Goal: Navigation & Orientation: Go to known website

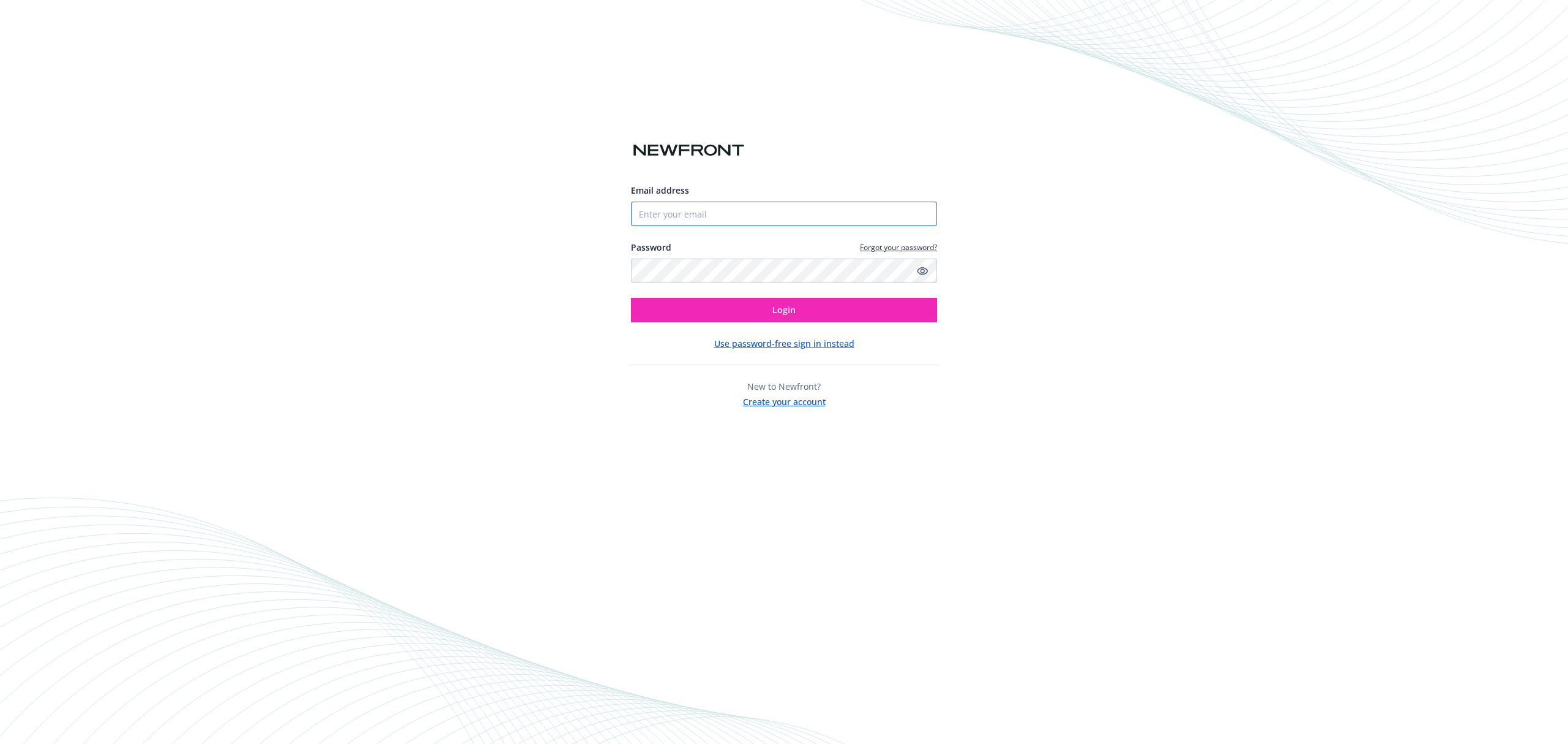
click at [833, 208] on input "Email address" at bounding box center [784, 214] width 306 height 25
paste input "[EMAIL_ADDRESS][DOMAIN_NAME]"
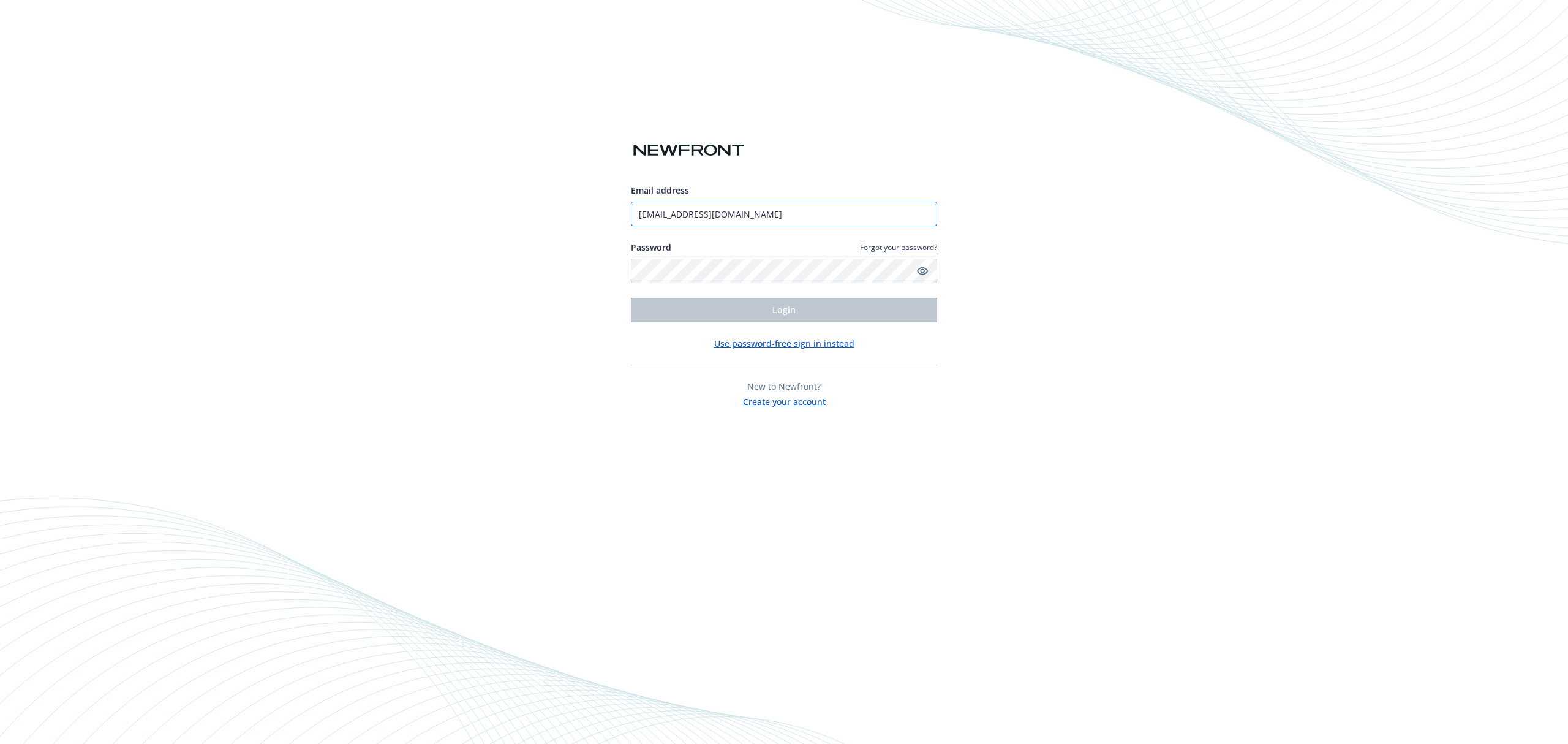
type input "[EMAIL_ADDRESS][DOMAIN_NAME]"
click at [768, 307] on button "Login" at bounding box center [784, 310] width 306 height 25
